Goal: Navigation & Orientation: Find specific page/section

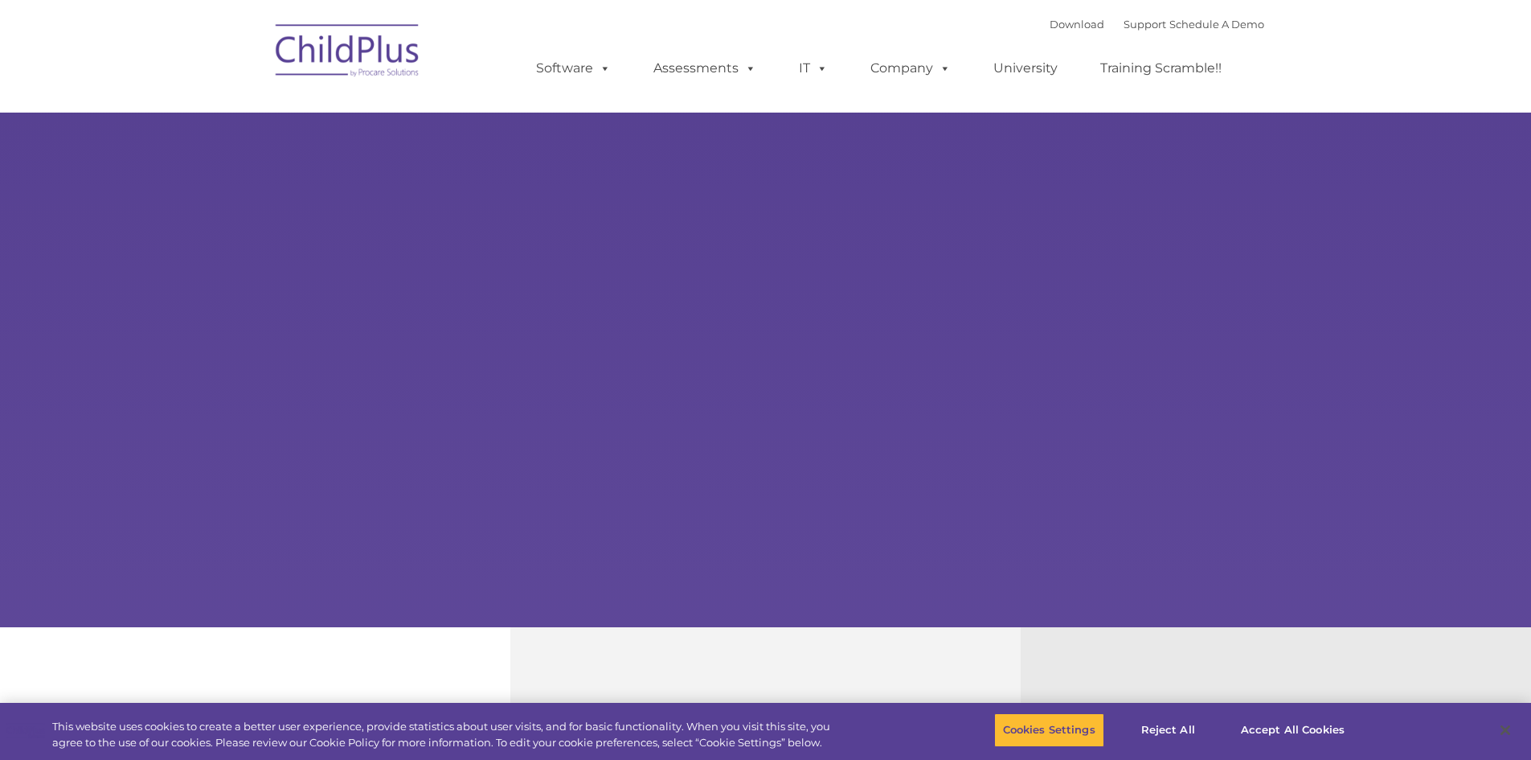
select select "MEDIUM"
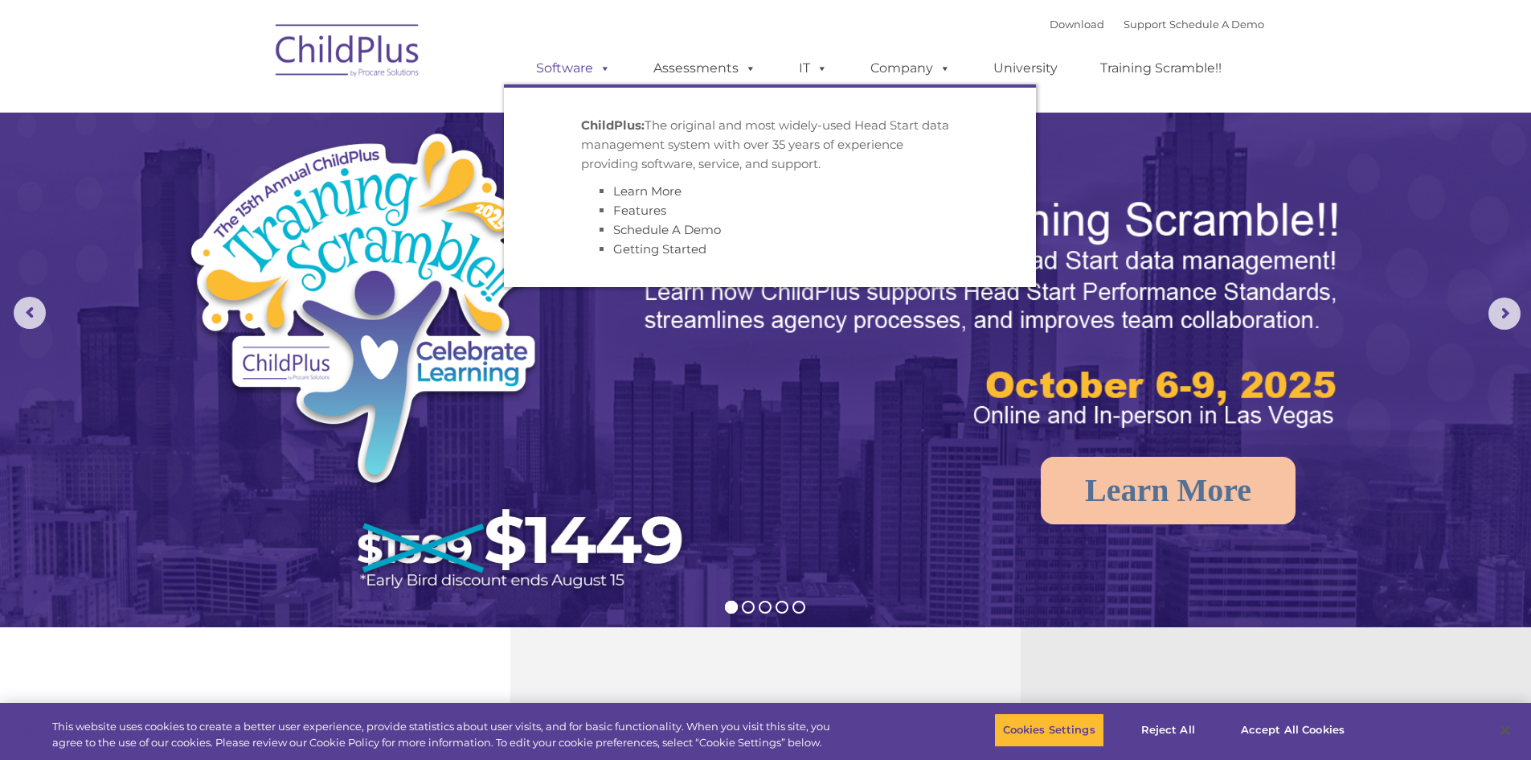
click at [588, 64] on link "Software" at bounding box center [573, 68] width 107 height 32
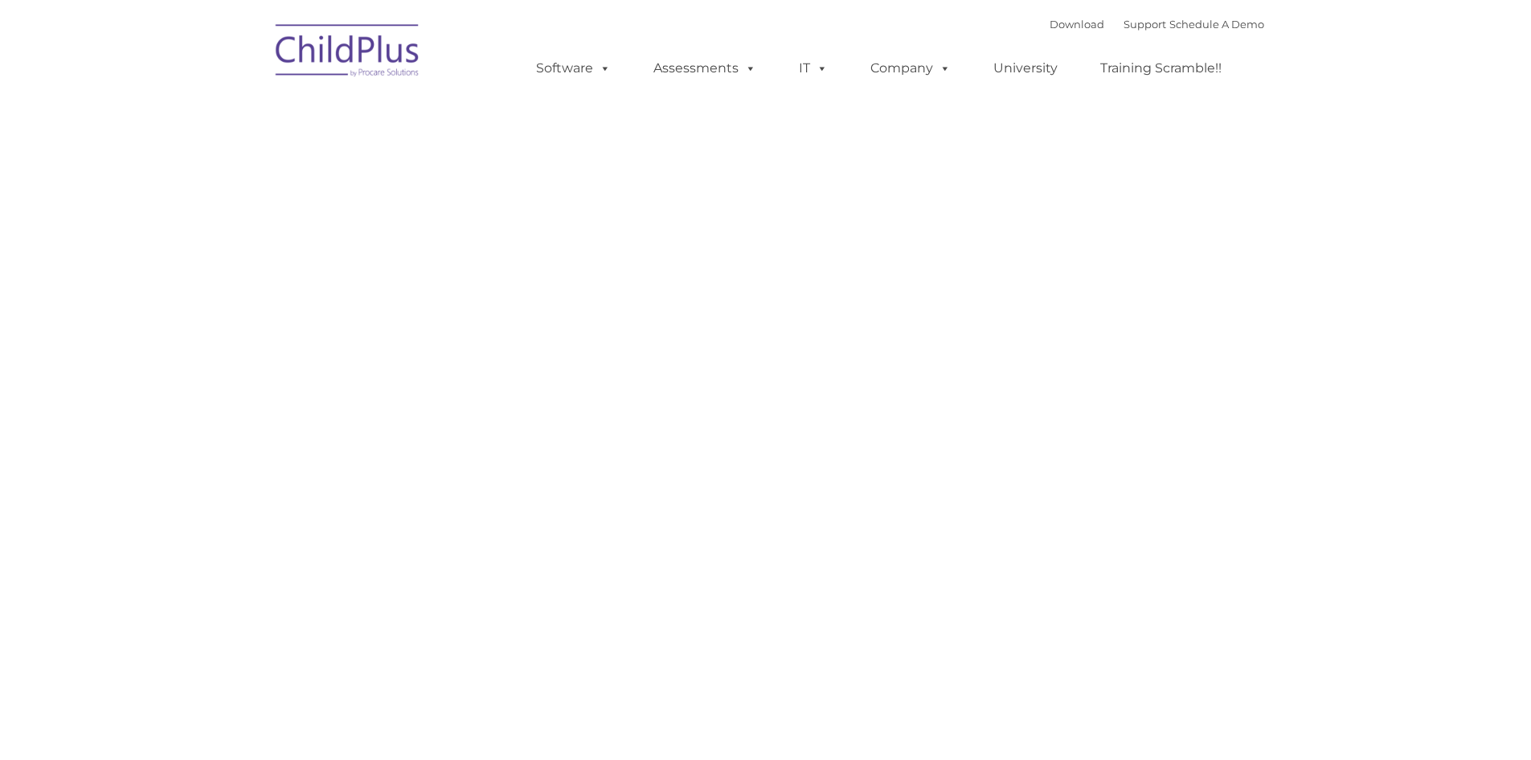
type input ""
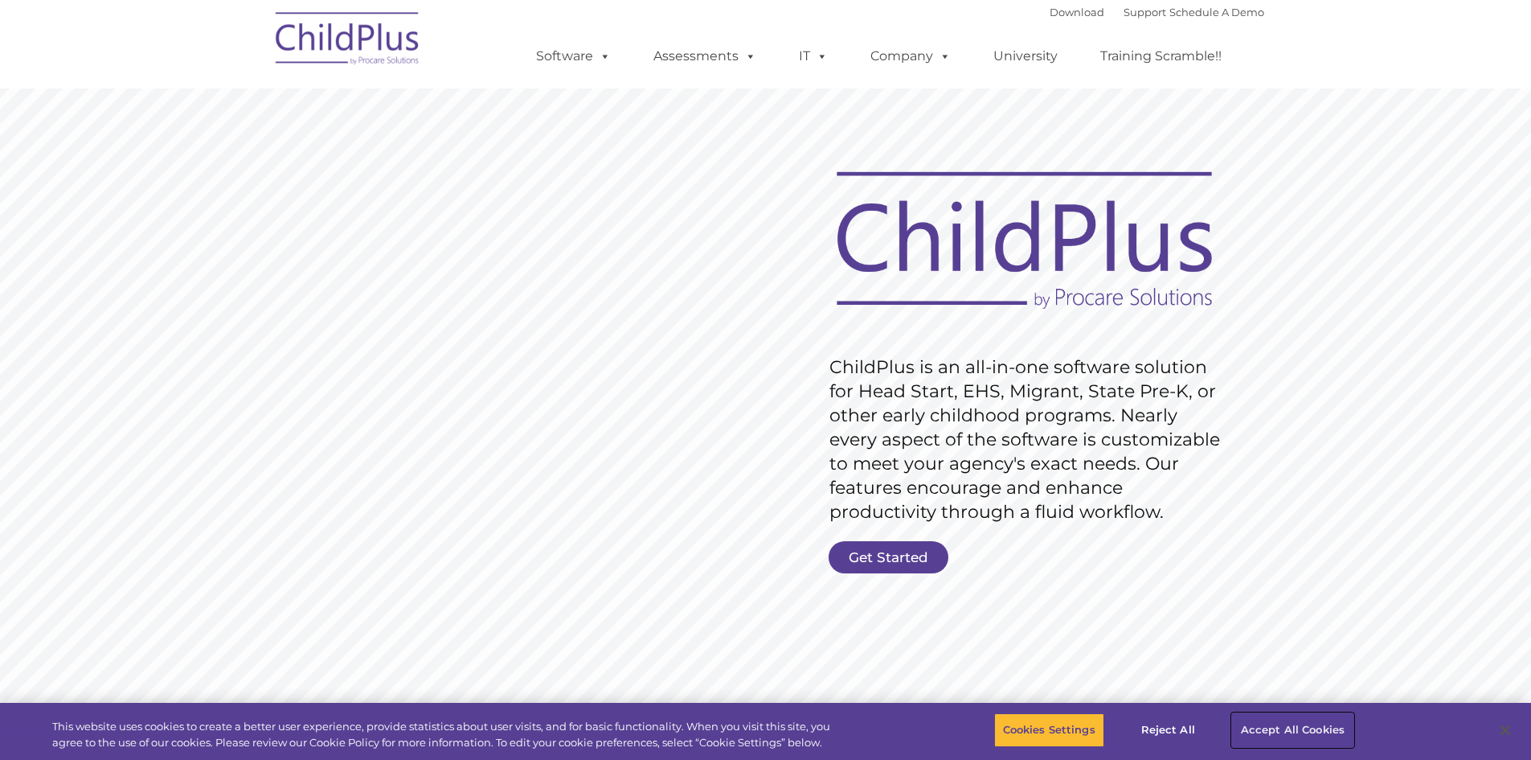
click at [1289, 723] on button "Accept All Cookies" at bounding box center [1292, 730] width 121 height 34
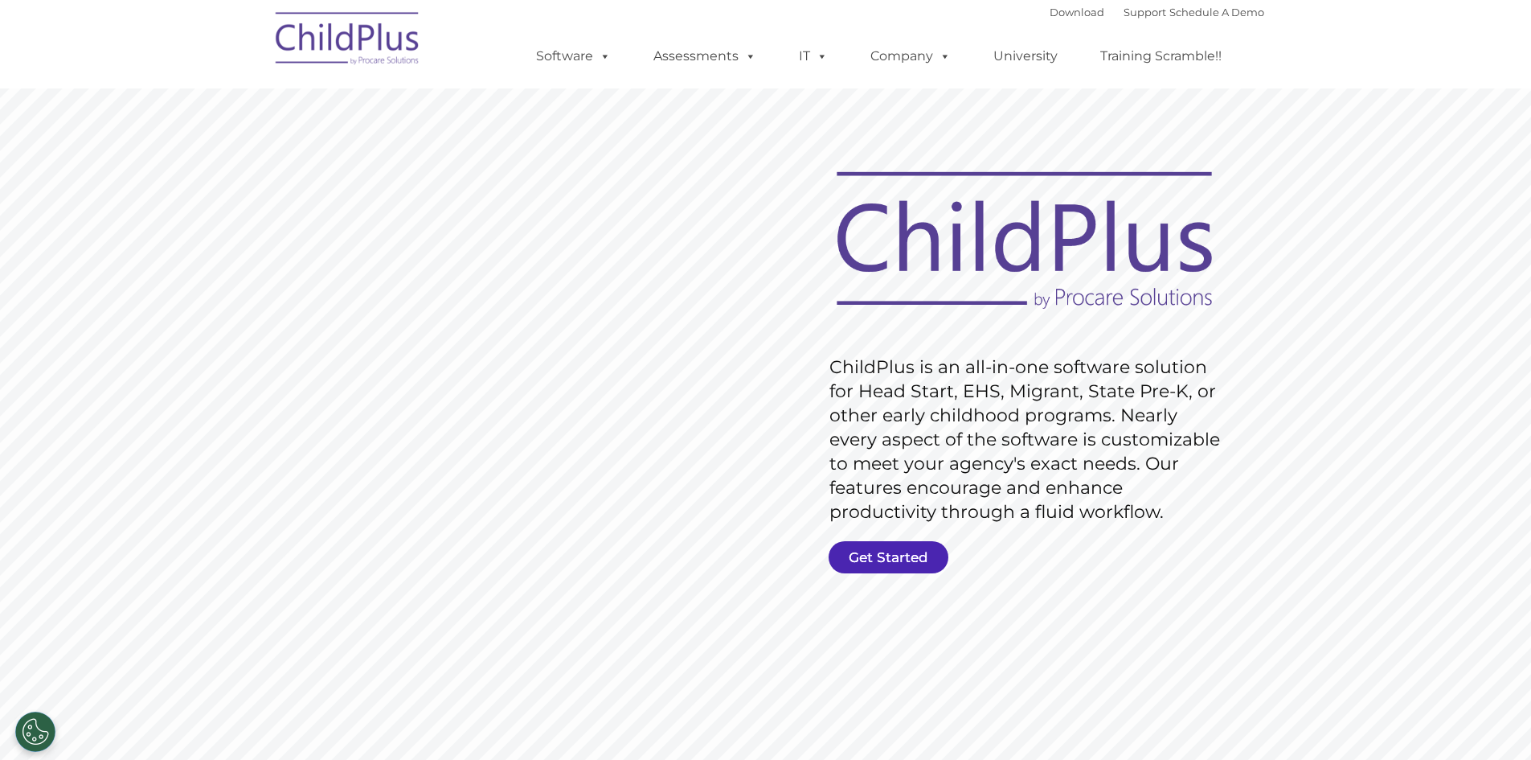
click at [884, 557] on link "Get Started" at bounding box center [889, 557] width 120 height 32
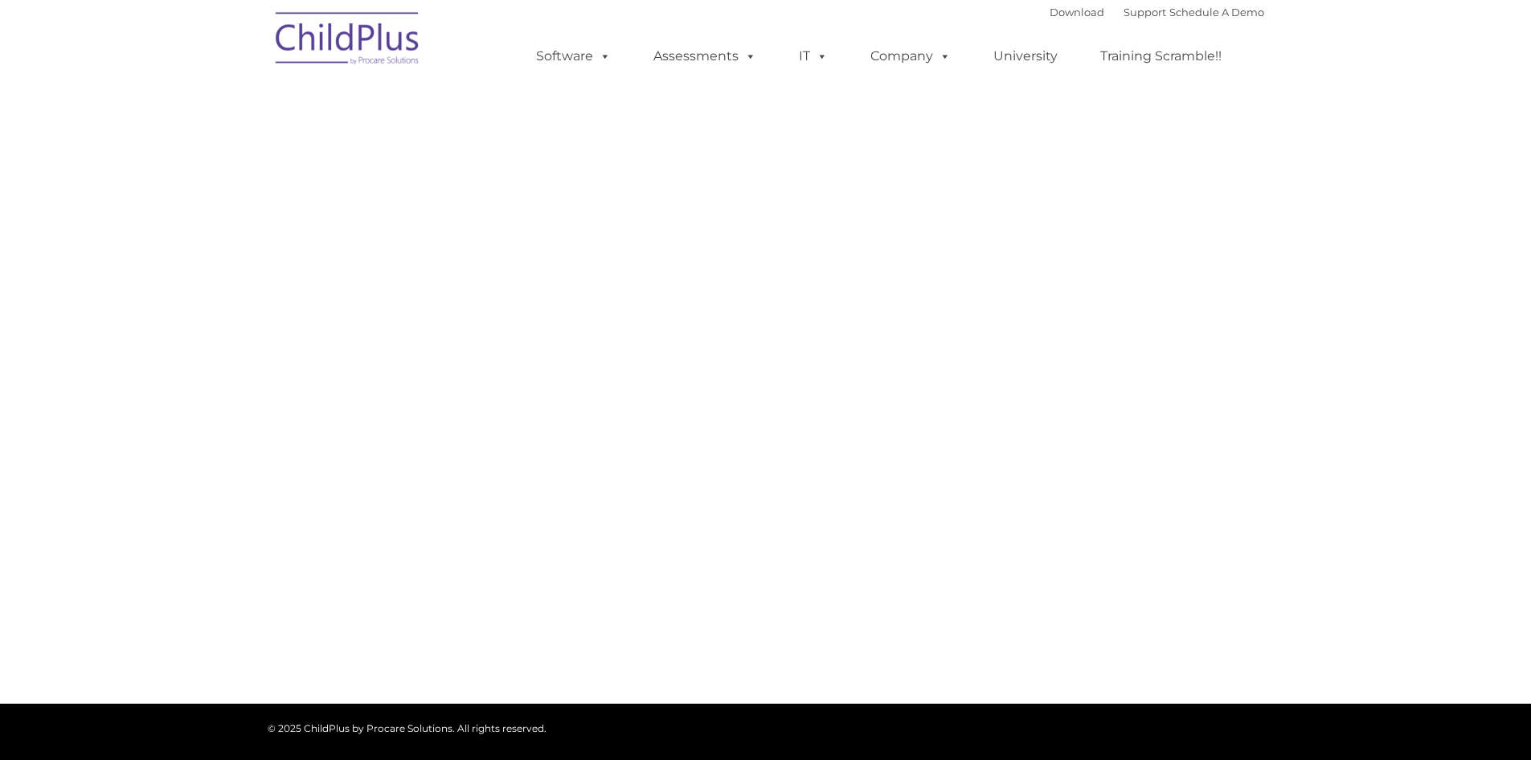
select select "MEDIUM"
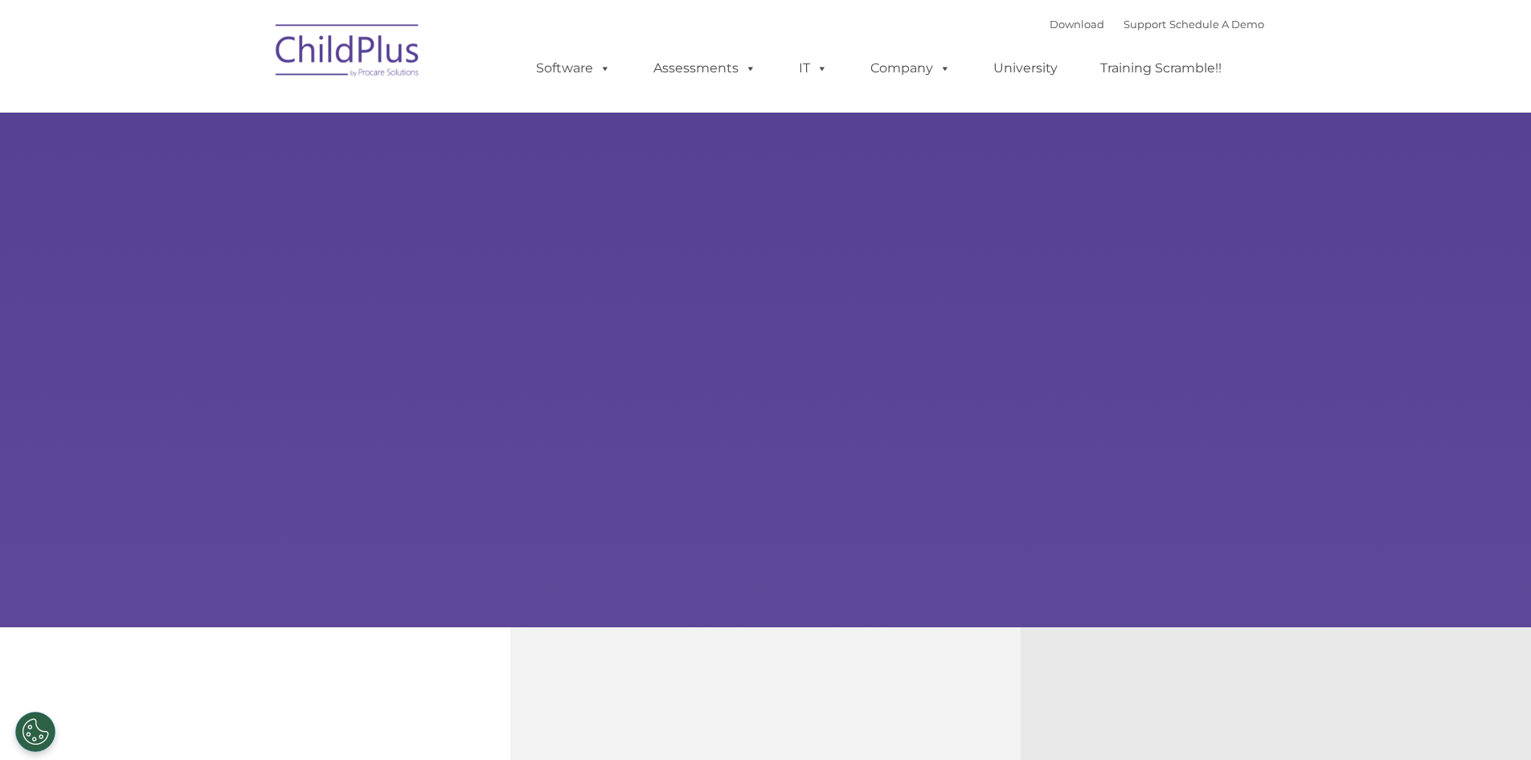
select select "MEDIUM"
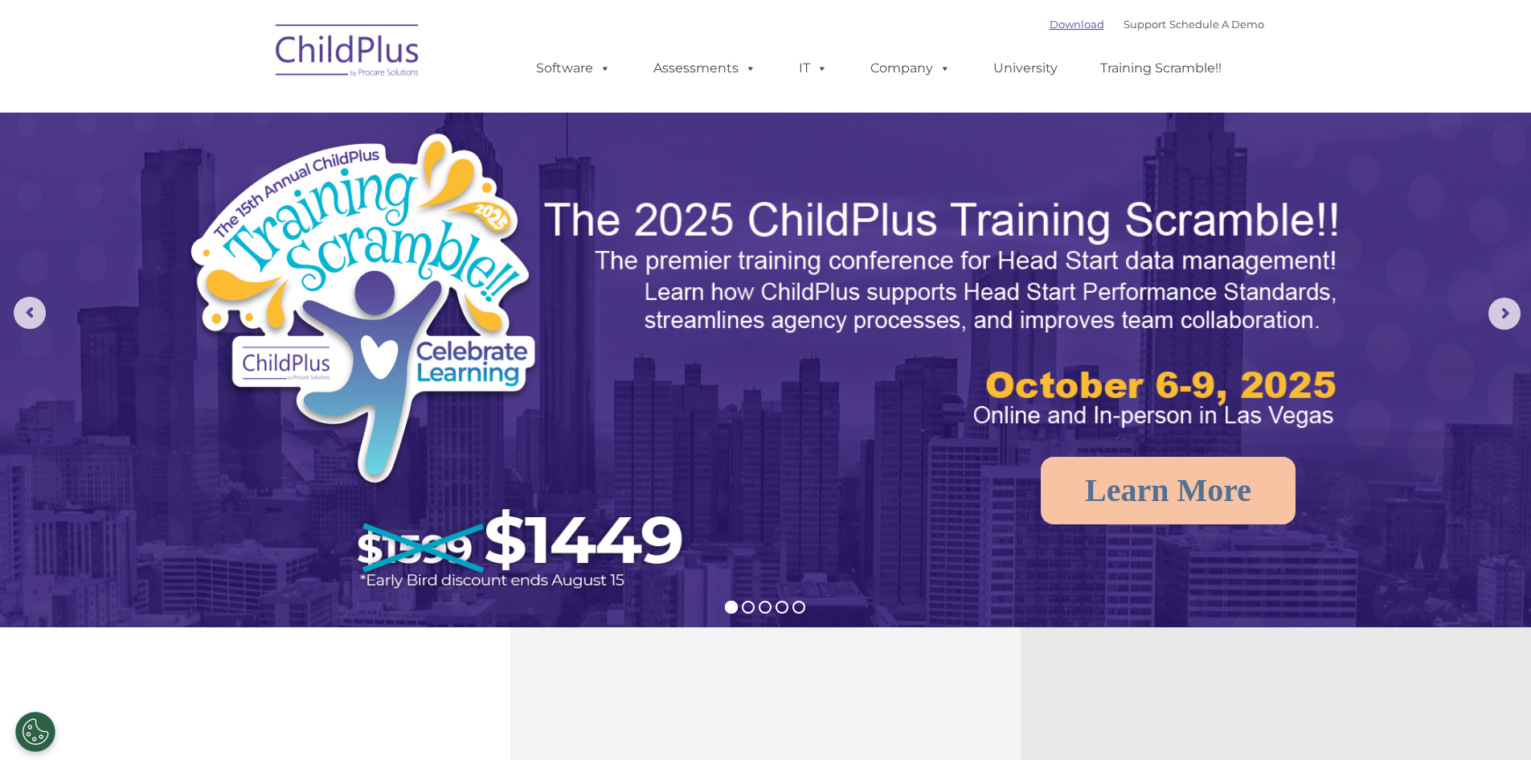
click at [1060, 30] on link "Download" at bounding box center [1077, 24] width 55 height 13
